Goal: Transaction & Acquisition: Purchase product/service

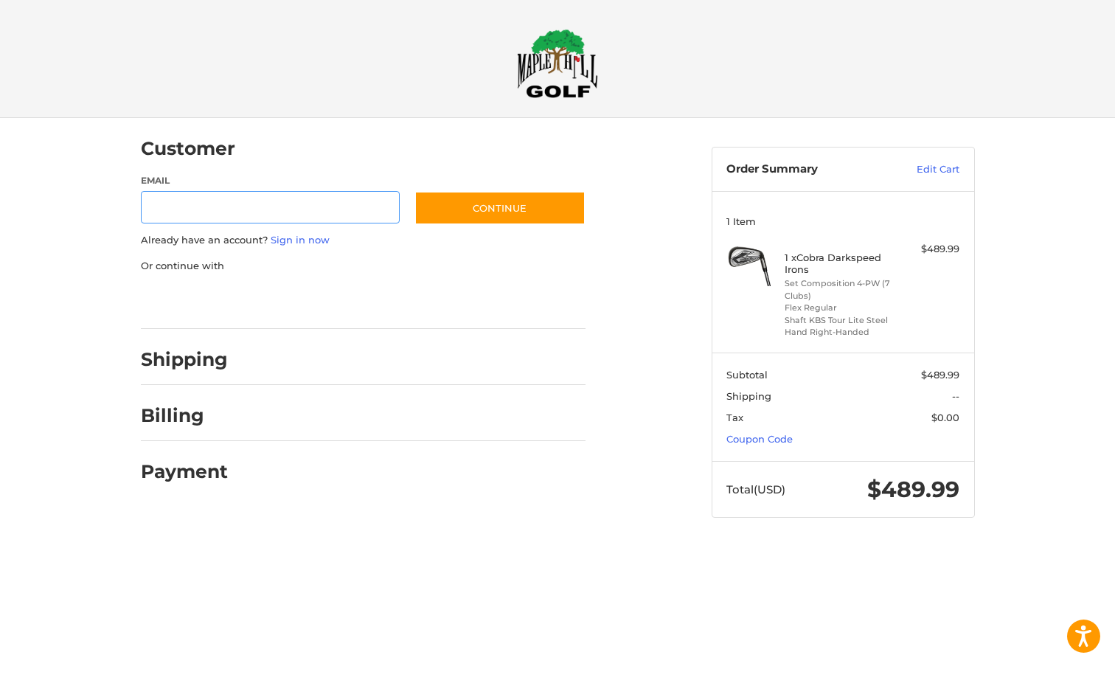
click at [330, 214] on input "Email" at bounding box center [271, 207] width 260 height 33
type input "**********"
click at [539, 221] on button "Continue" at bounding box center [500, 208] width 171 height 34
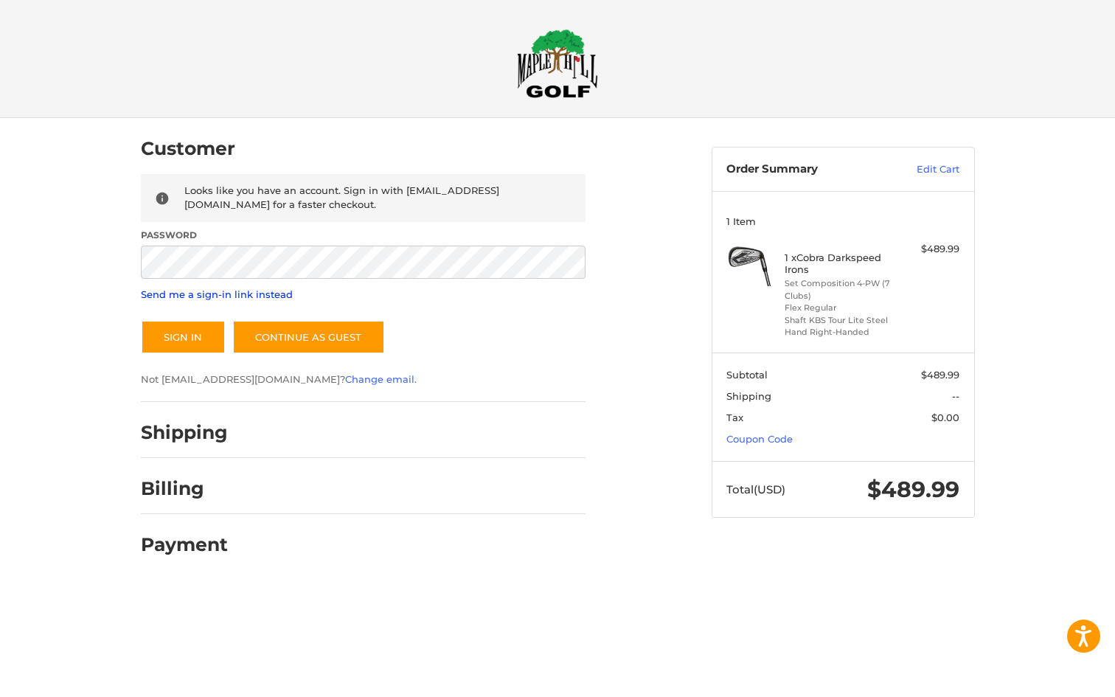
click at [293, 300] on link "Send me a sign-in link instead" at bounding box center [217, 294] width 152 height 12
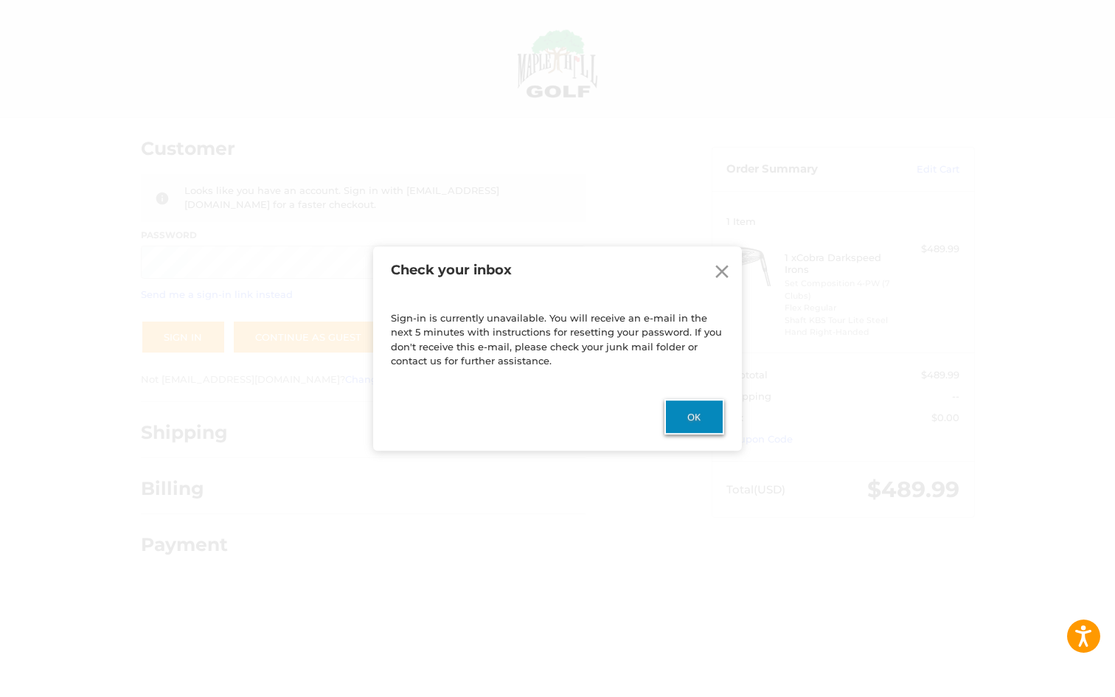
click at [696, 411] on button "Ok" at bounding box center [695, 416] width 60 height 35
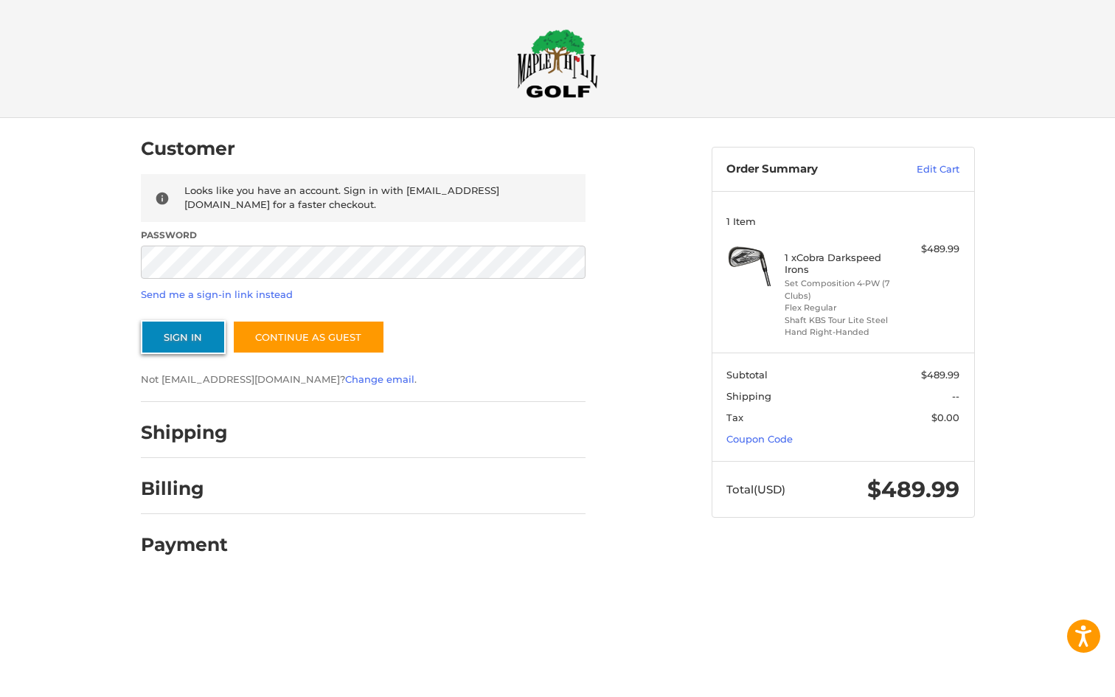
click at [171, 354] on button "Sign In" at bounding box center [183, 337] width 85 height 34
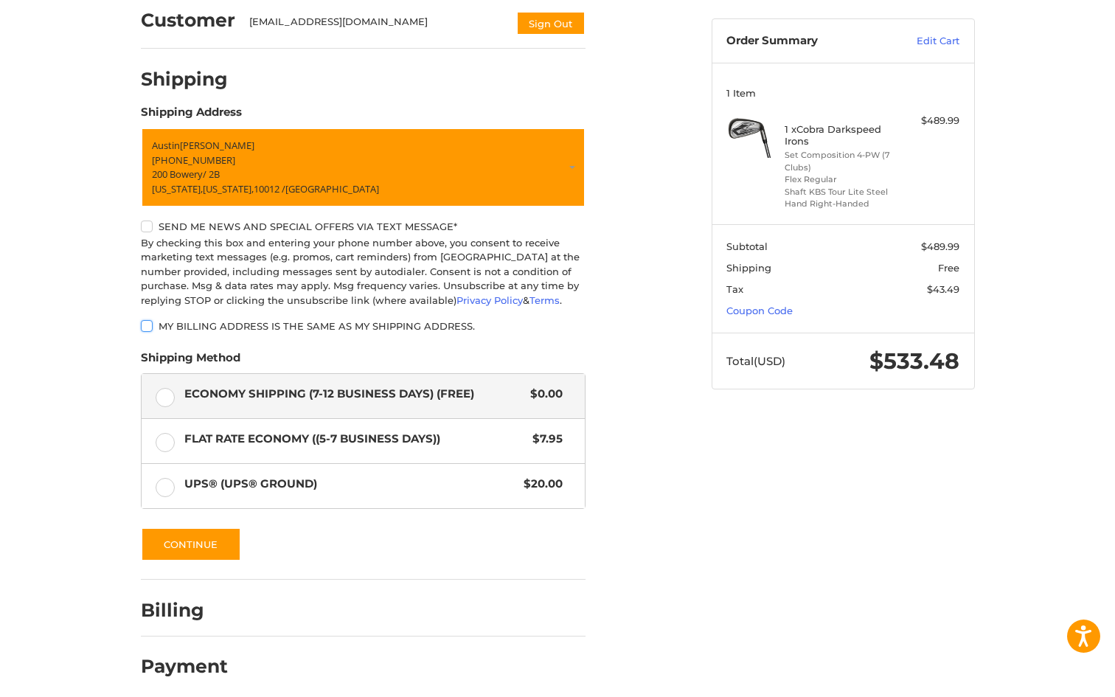
scroll to position [153, 0]
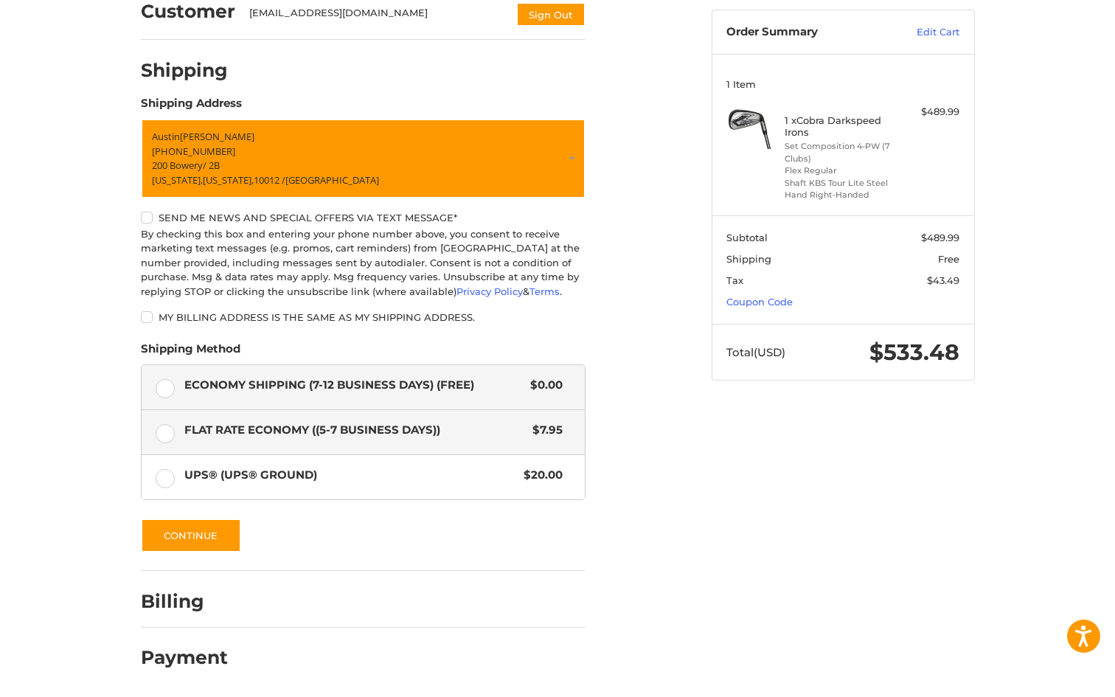
click at [167, 453] on label "Flat Rate Economy ((5-7 Business Days)) $7.95" at bounding box center [363, 432] width 443 height 44
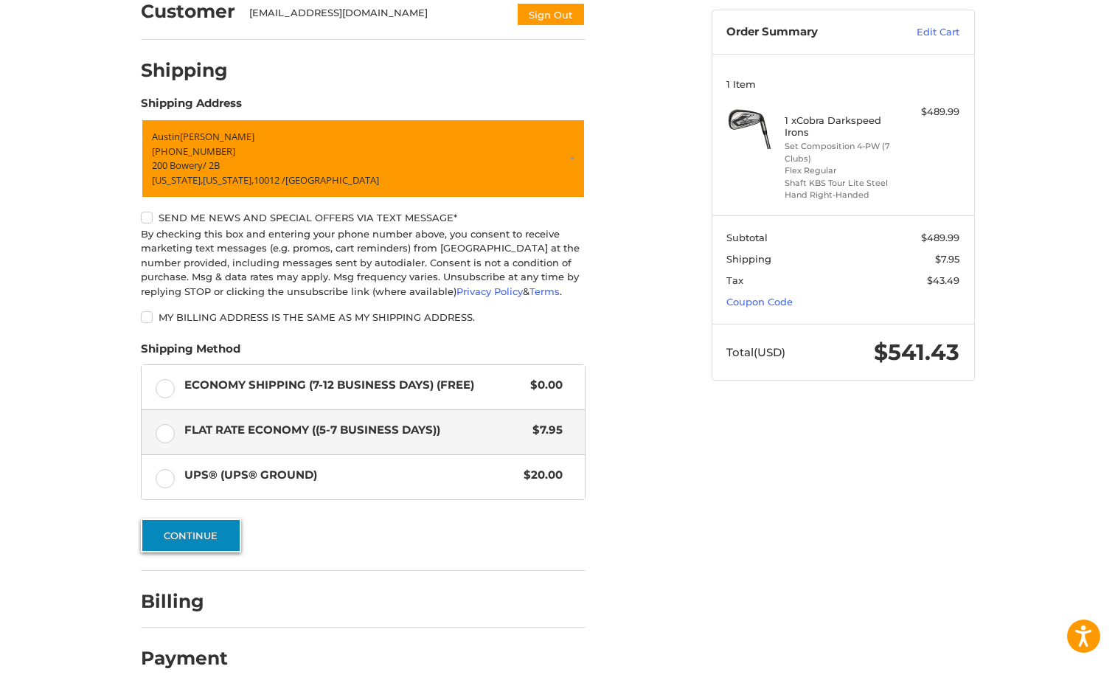
click at [171, 525] on button "Continue" at bounding box center [191, 536] width 100 height 34
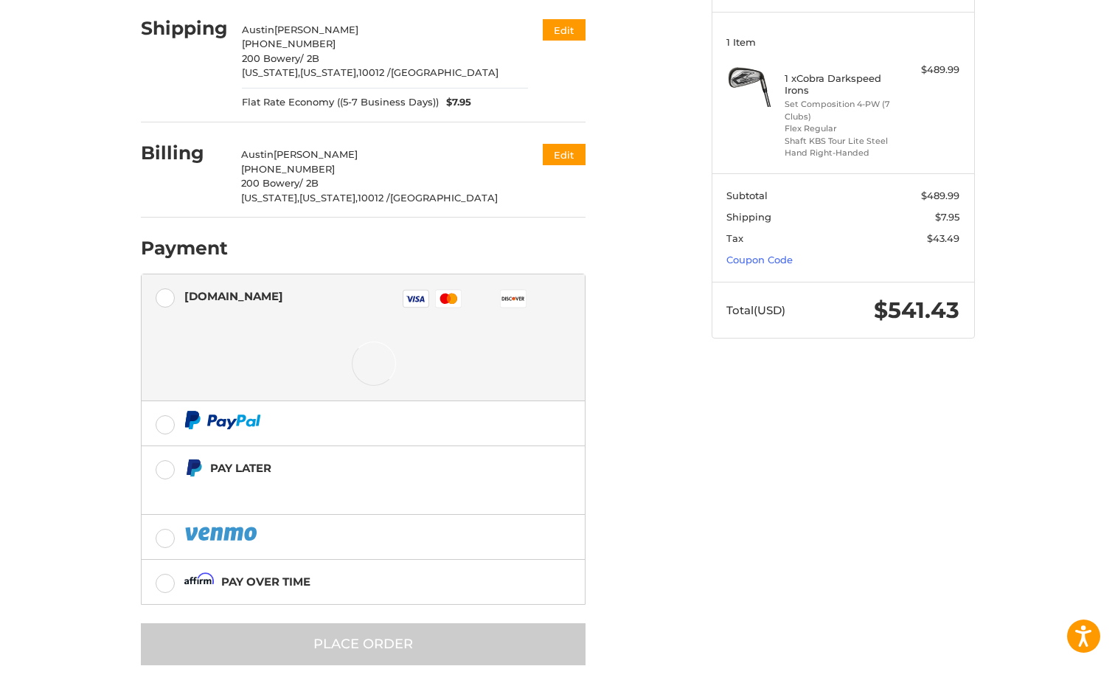
scroll to position [271, 0]
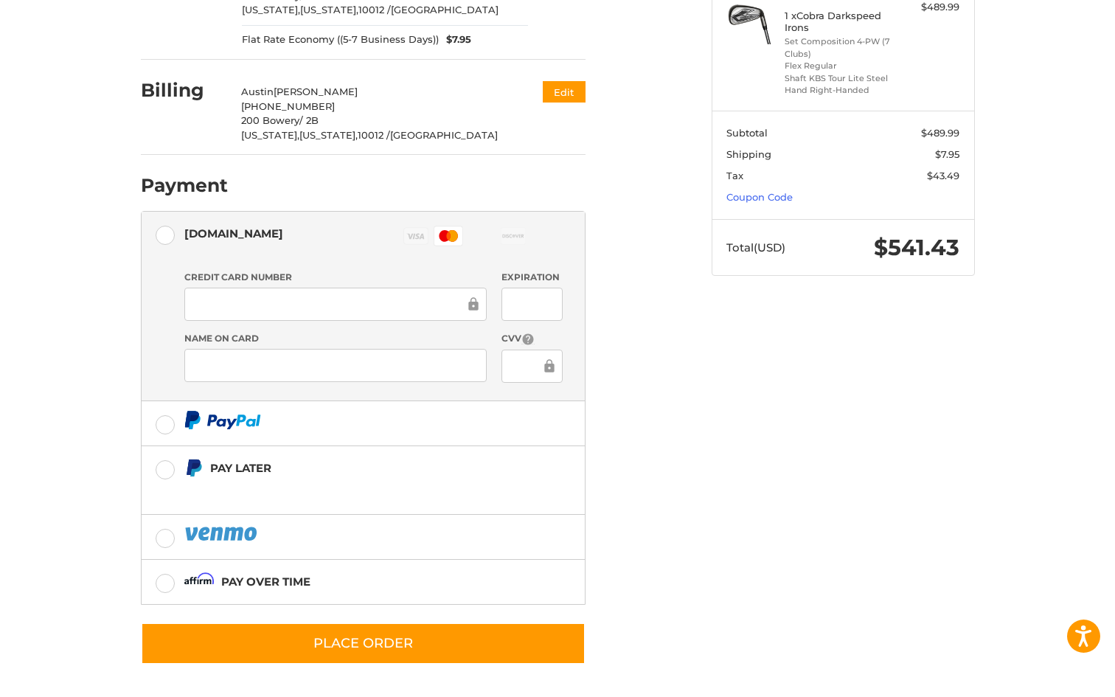
click at [697, 557] on div "Customer [EMAIL_ADDRESS][DOMAIN_NAME] Sign Out Shipping [PERSON_NAME] +1 203297…" at bounding box center [415, 279] width 571 height 806
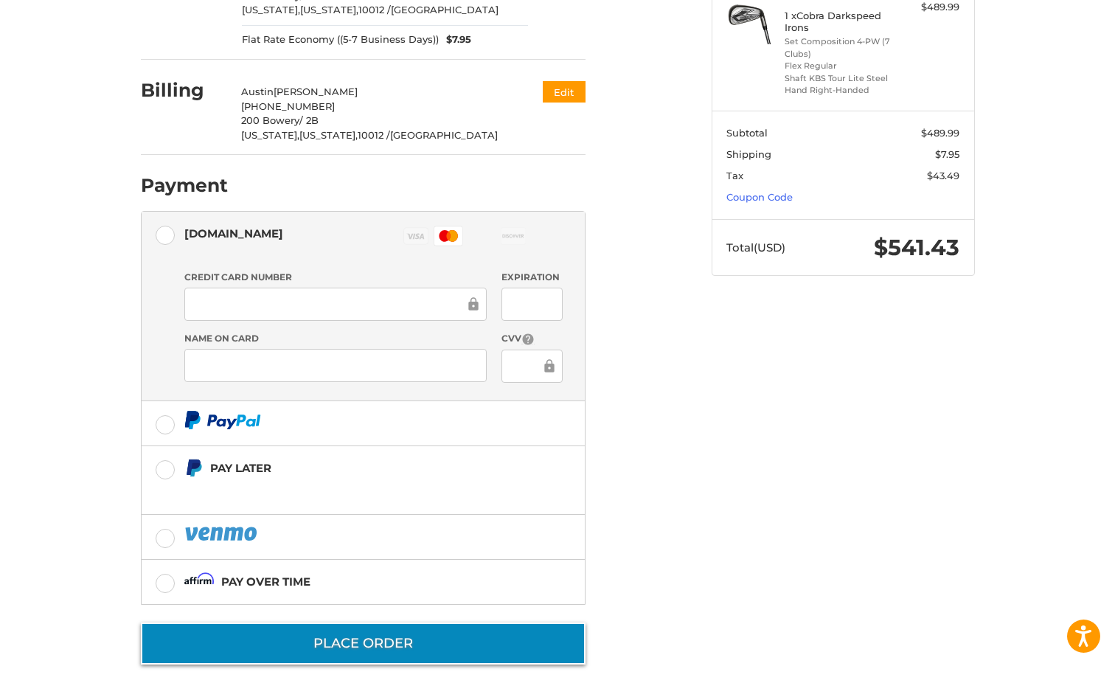
click at [535, 646] on button "Place Order" at bounding box center [363, 644] width 445 height 42
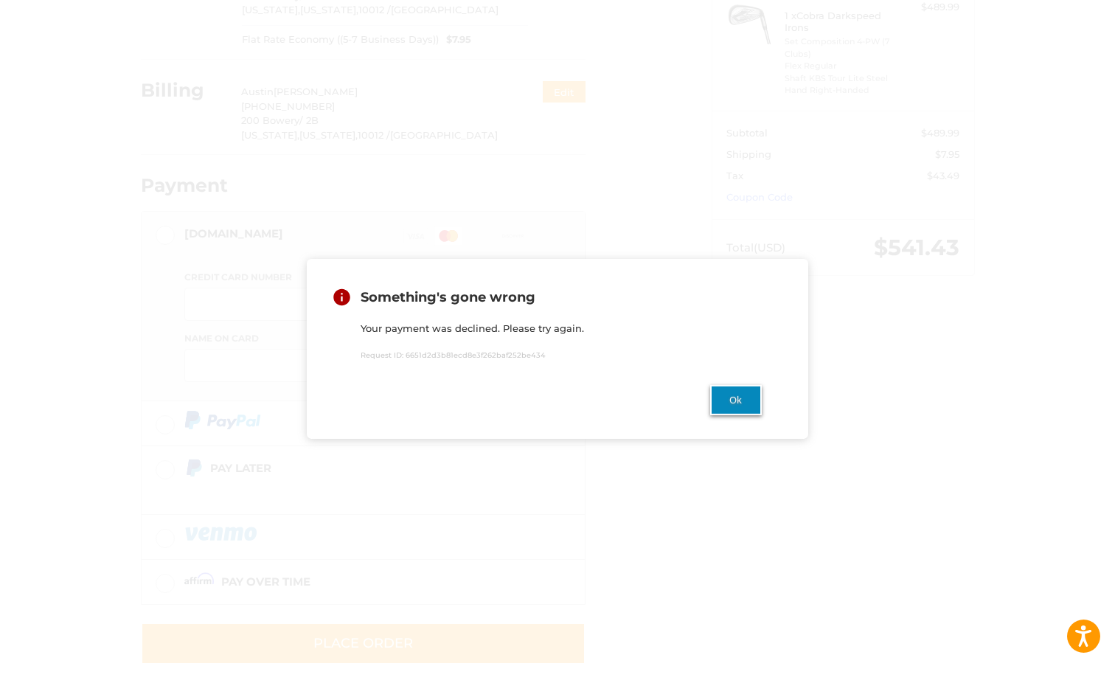
click at [737, 406] on button "Ok" at bounding box center [736, 400] width 52 height 30
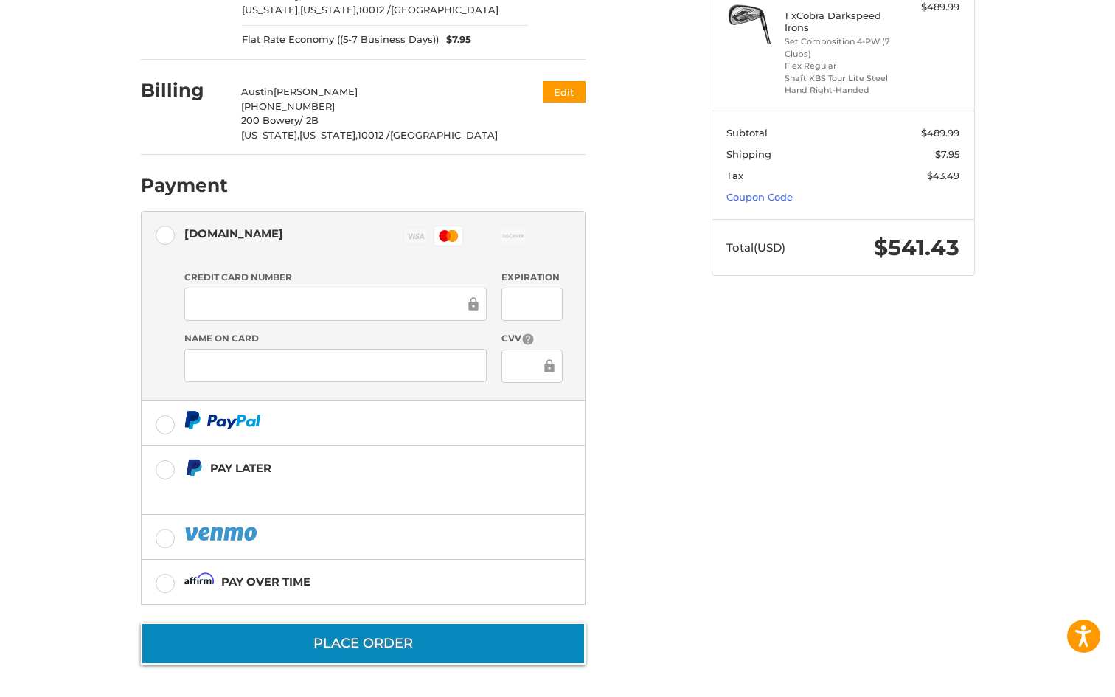
click at [479, 627] on button "Place Order" at bounding box center [363, 644] width 445 height 42
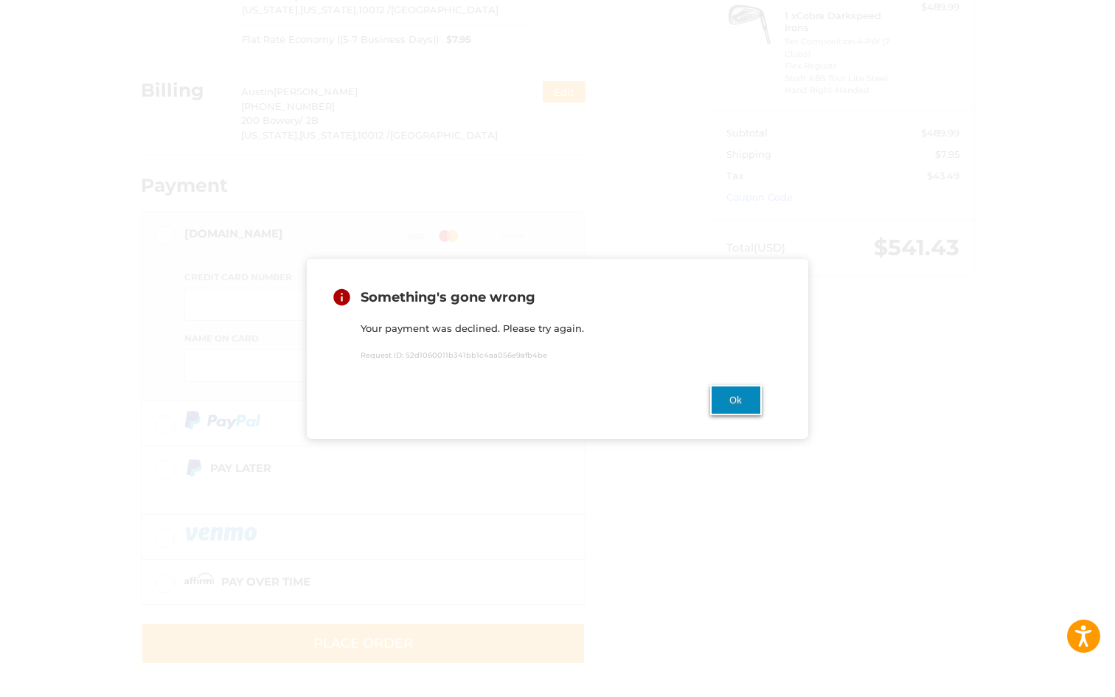
click at [724, 401] on button "Ok" at bounding box center [736, 400] width 52 height 30
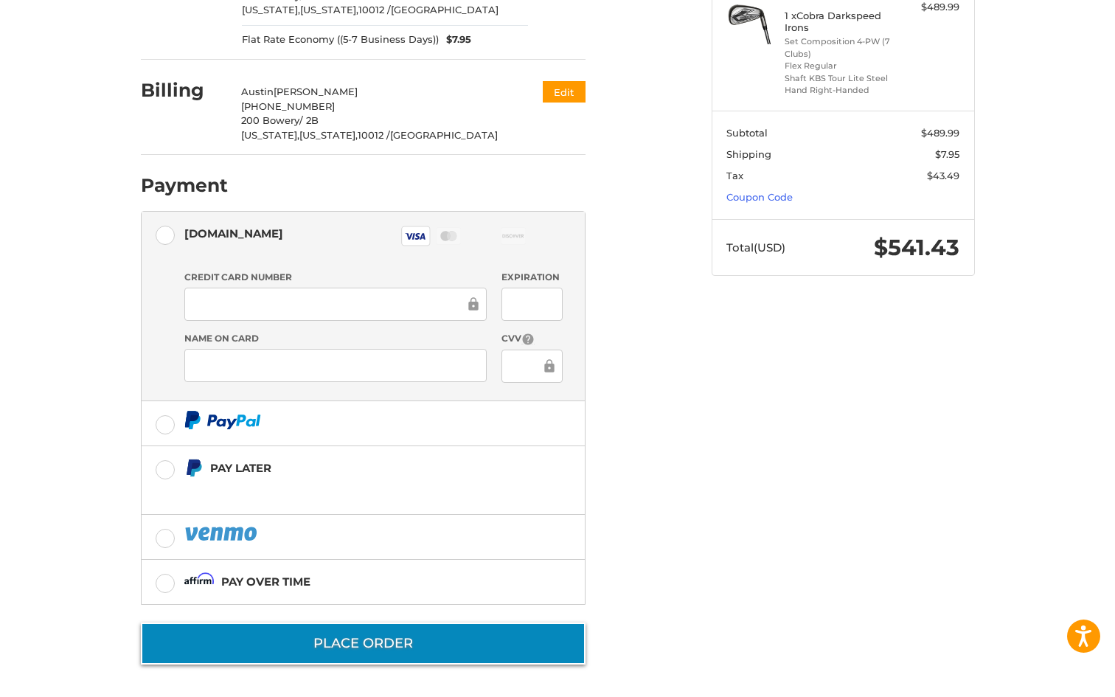
click at [206, 631] on button "Place Order" at bounding box center [363, 644] width 445 height 42
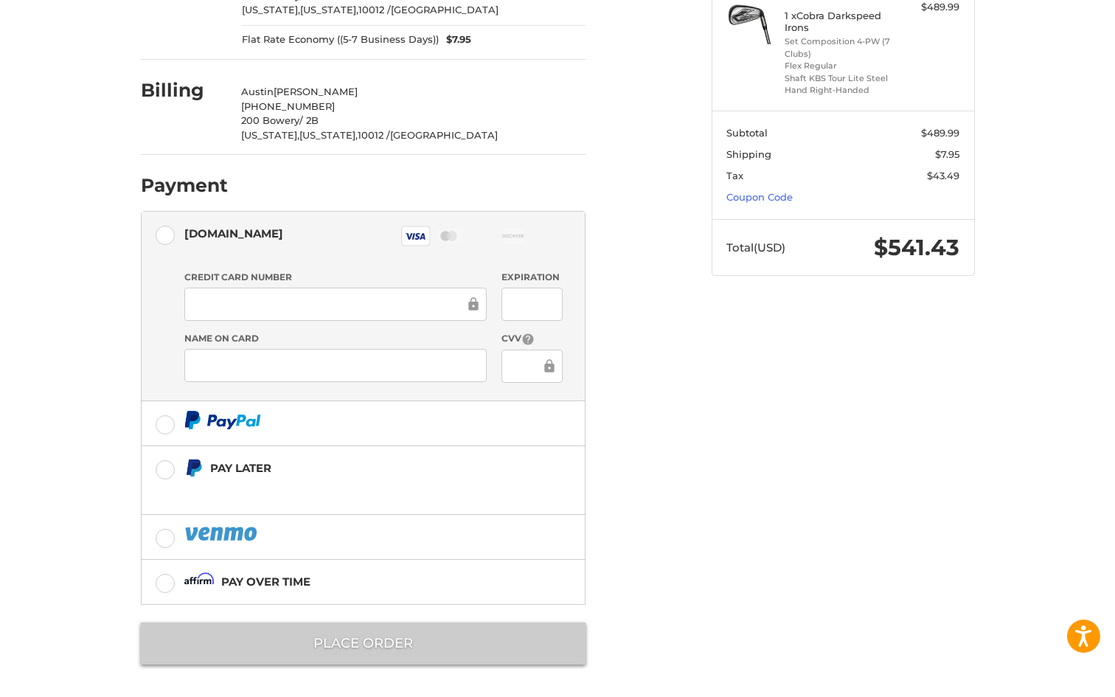
scroll to position [0, 0]
